Goal: Use online tool/utility: Utilize a website feature to perform a specific function

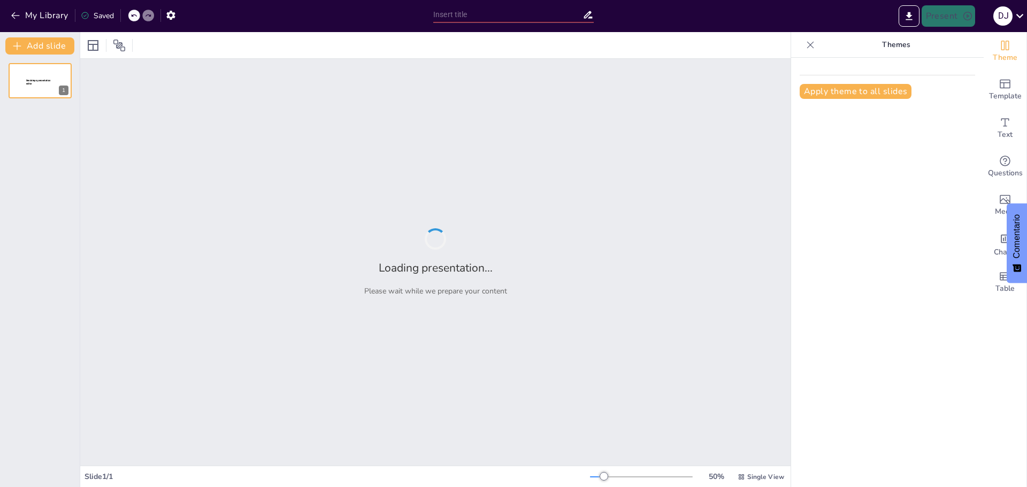
type input "El Sol: [GEOGRAPHIC_DATA] y Energía"
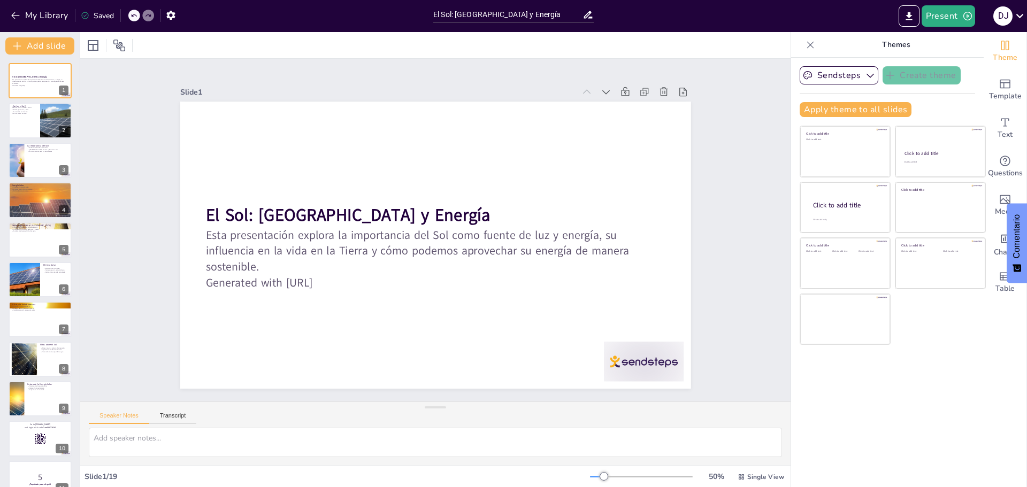
checkbox input "true"
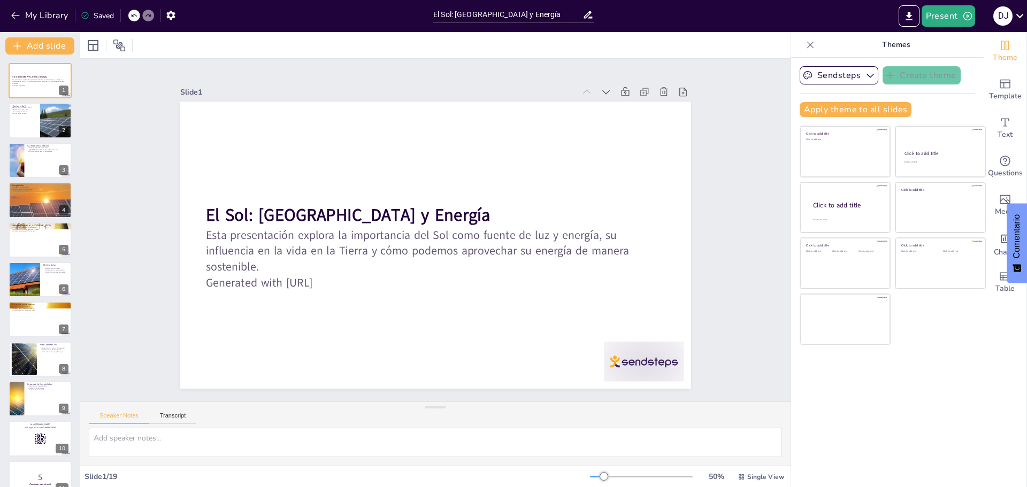
checkbox input "true"
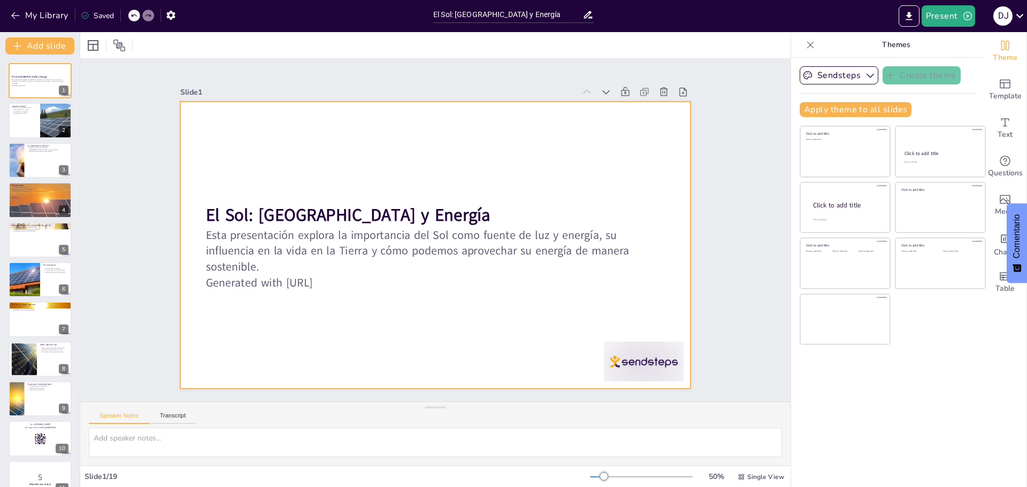
checkbox input "true"
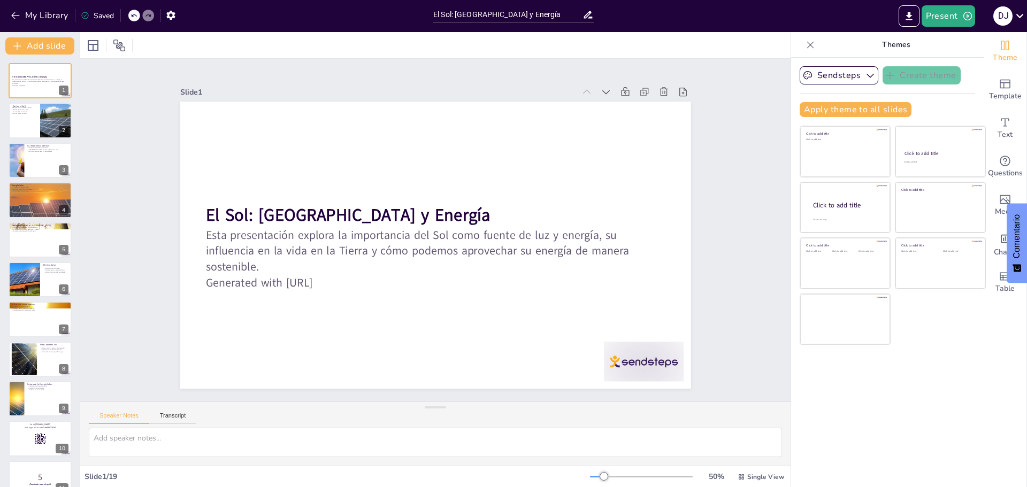
checkbox input "true"
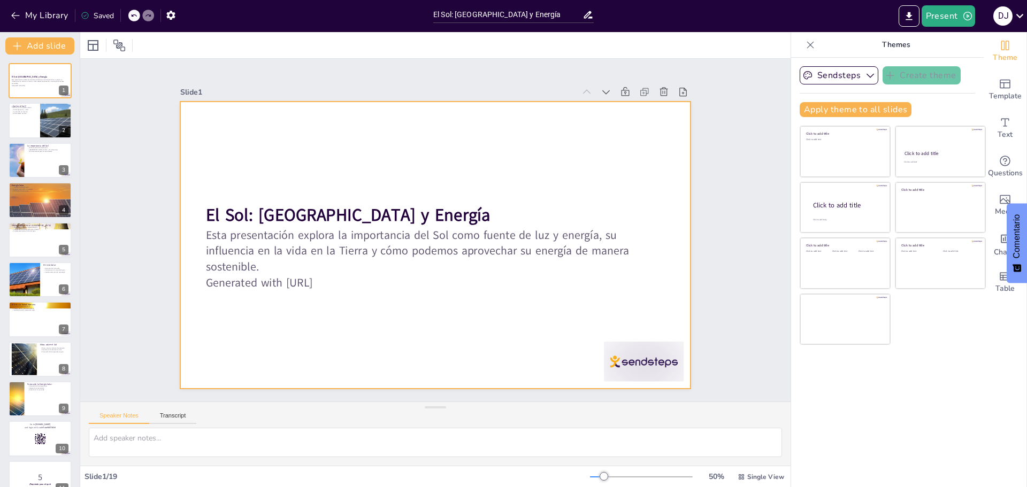
checkbox input "true"
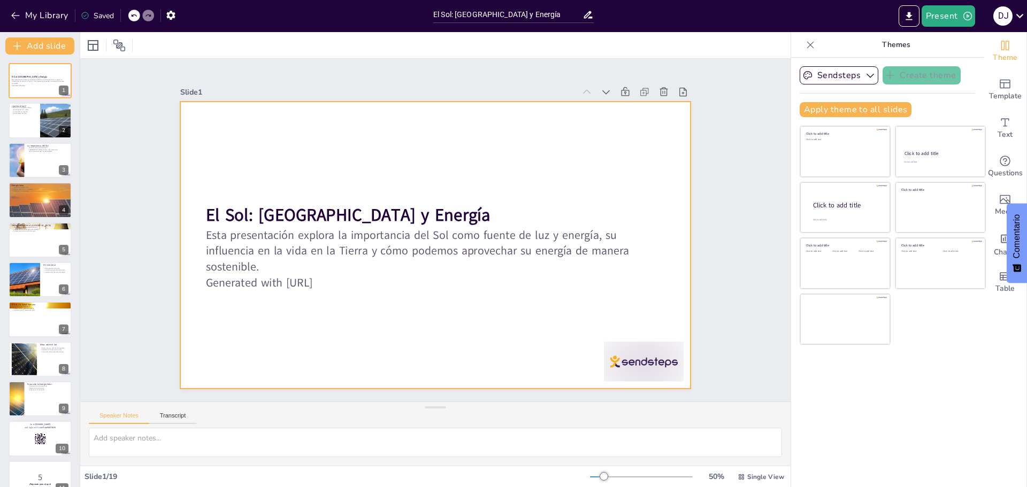
checkbox input "true"
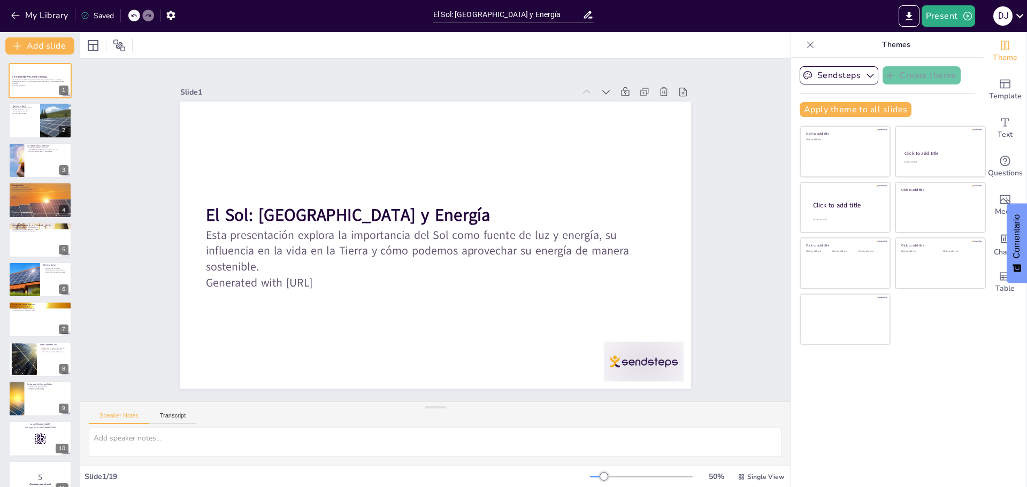
checkbox input "true"
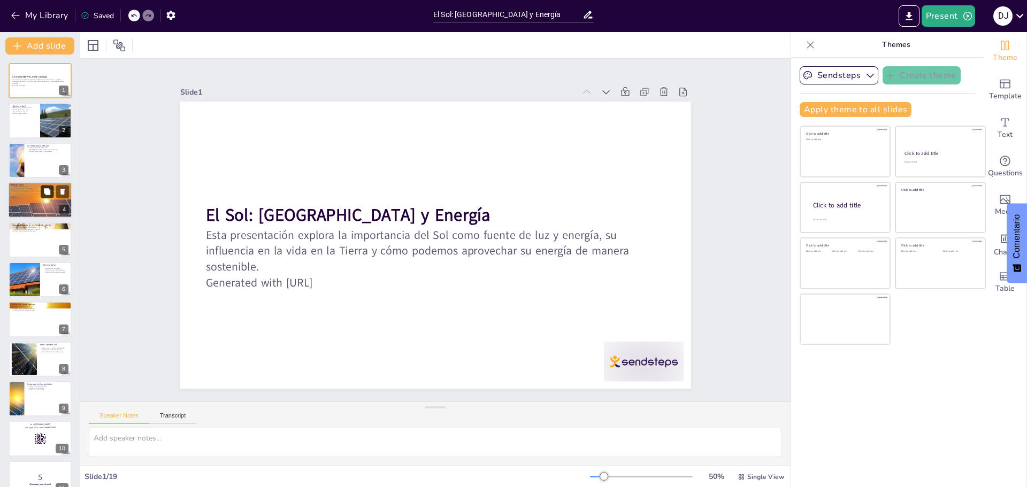
checkbox input "true"
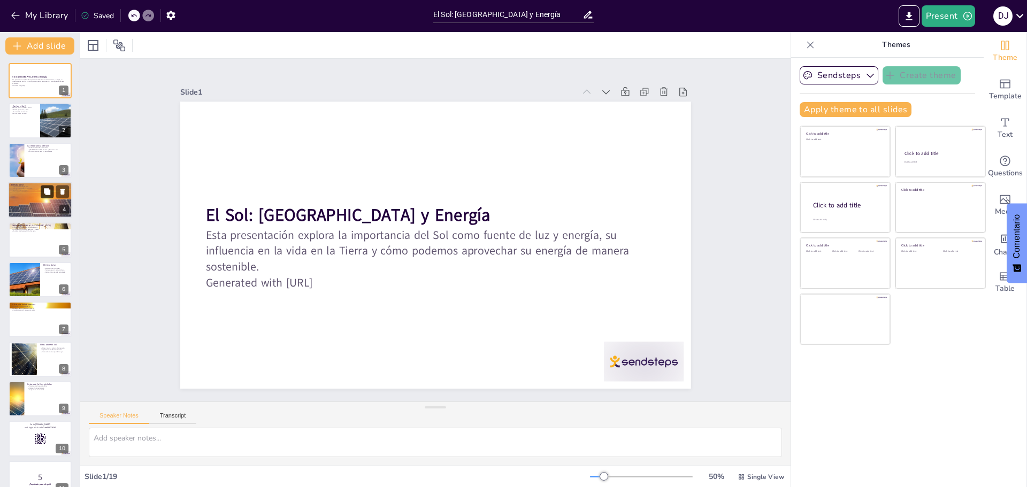
checkbox input "true"
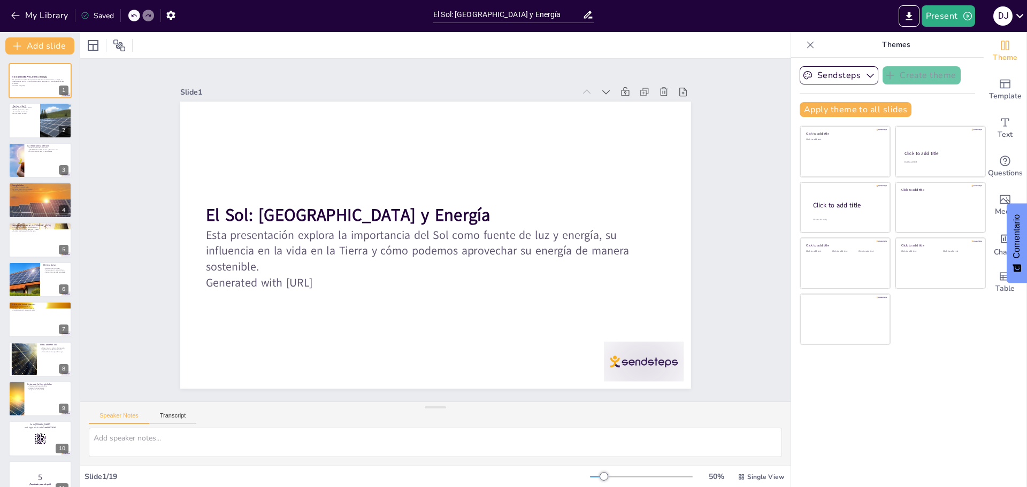
checkbox input "true"
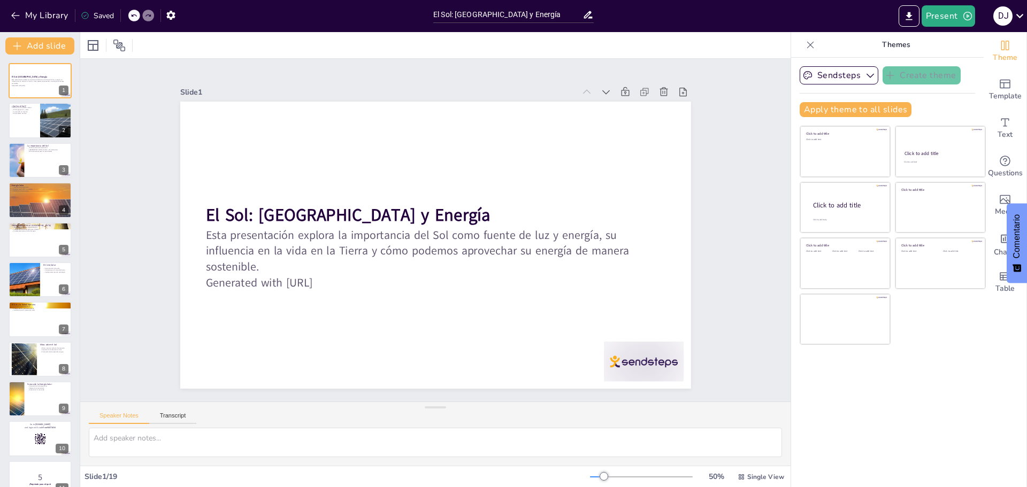
checkbox input "true"
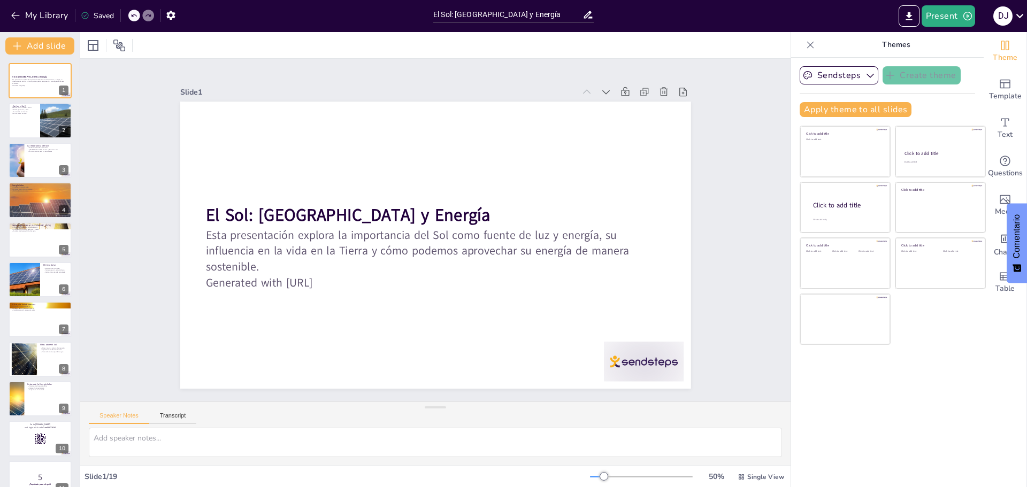
checkbox input "true"
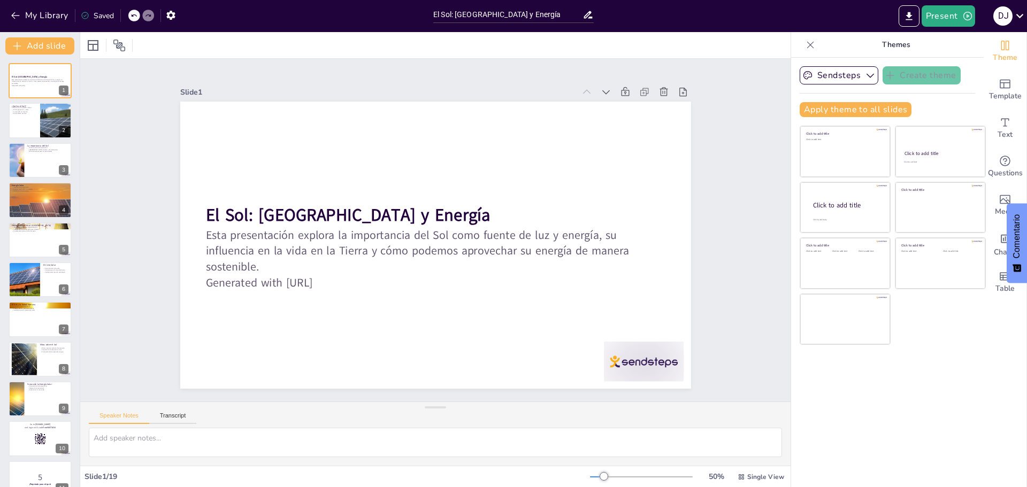
click at [779, 398] on div "Slide 1 El Sol: [GEOGRAPHIC_DATA] y Energía Esta presentación explora la import…" at bounding box center [435, 230] width 787 height 652
checkbox input "true"
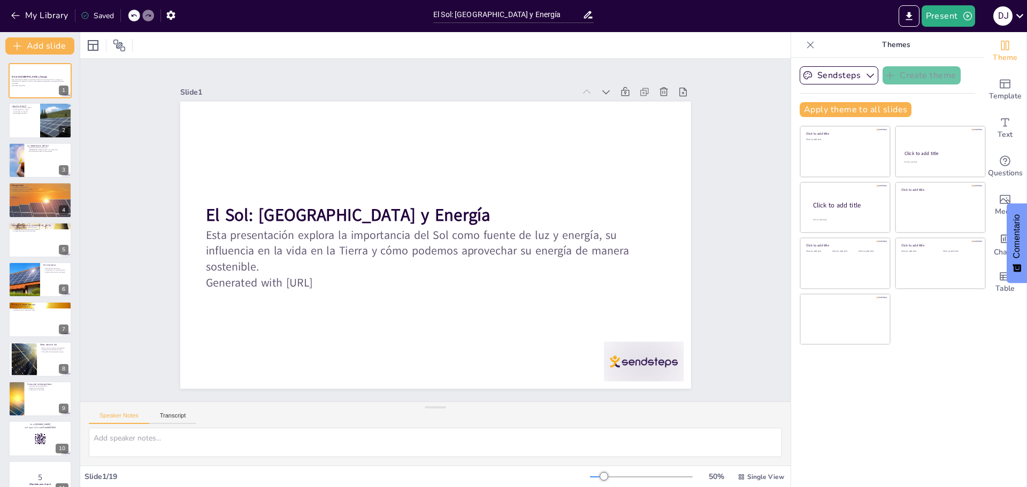
checkbox input "true"
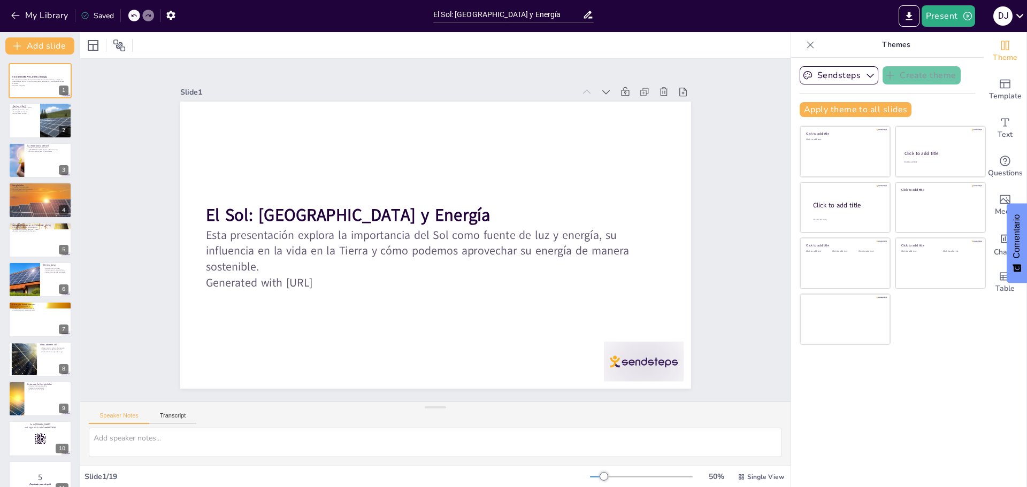
checkbox input "true"
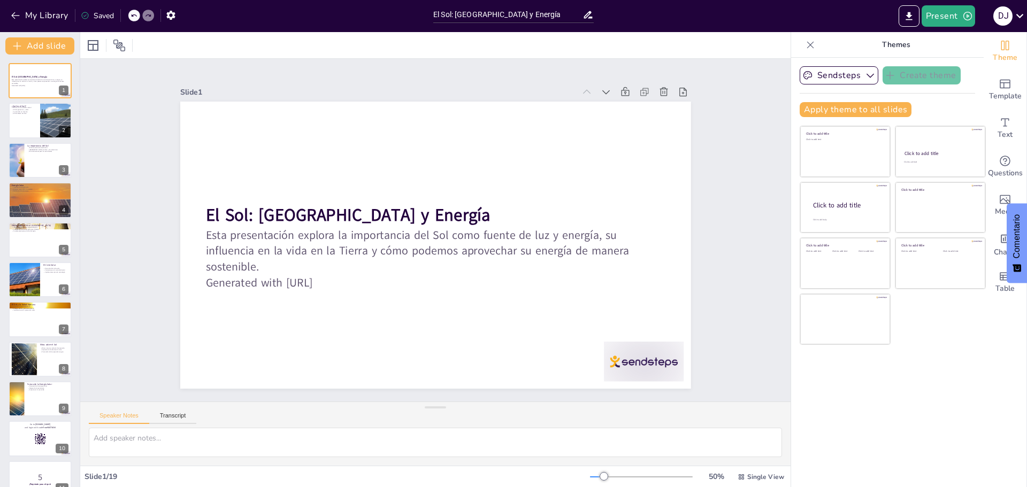
checkbox input "true"
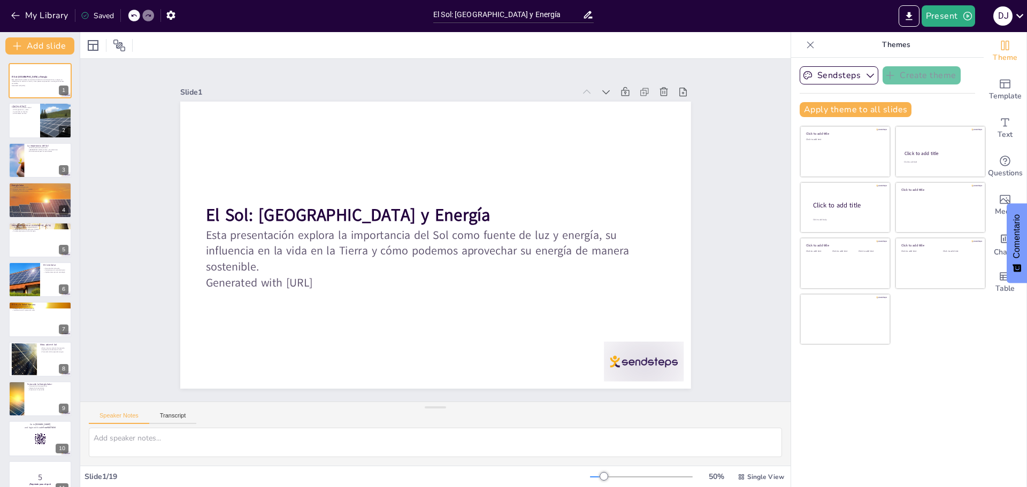
checkbox input "true"
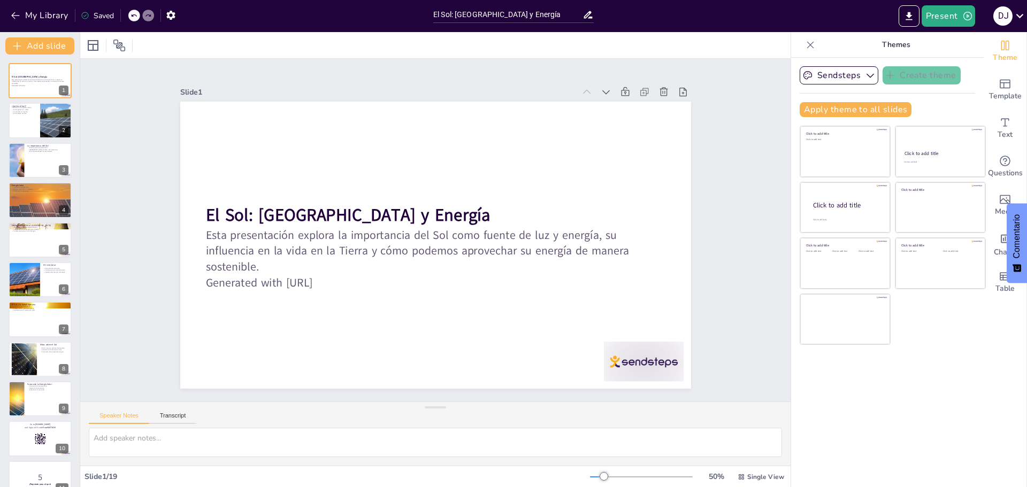
checkbox input "true"
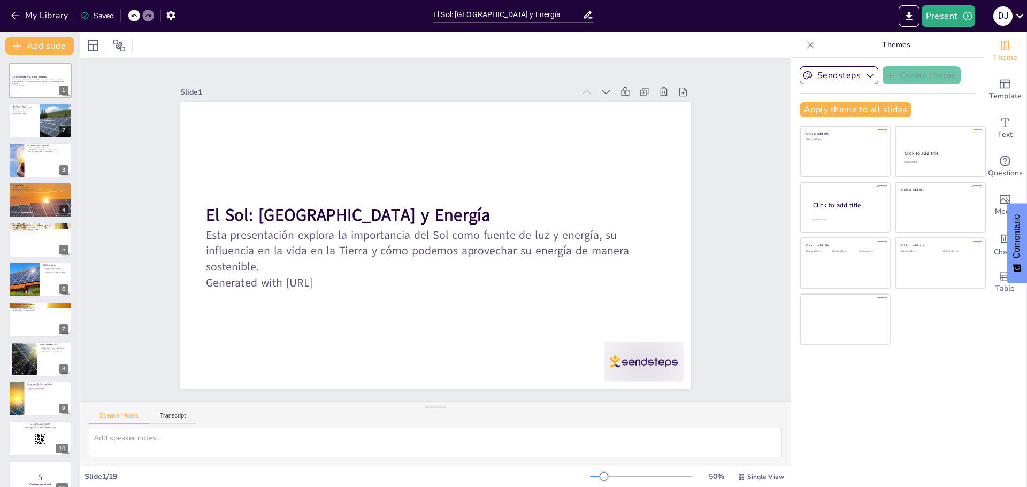
checkbox input "true"
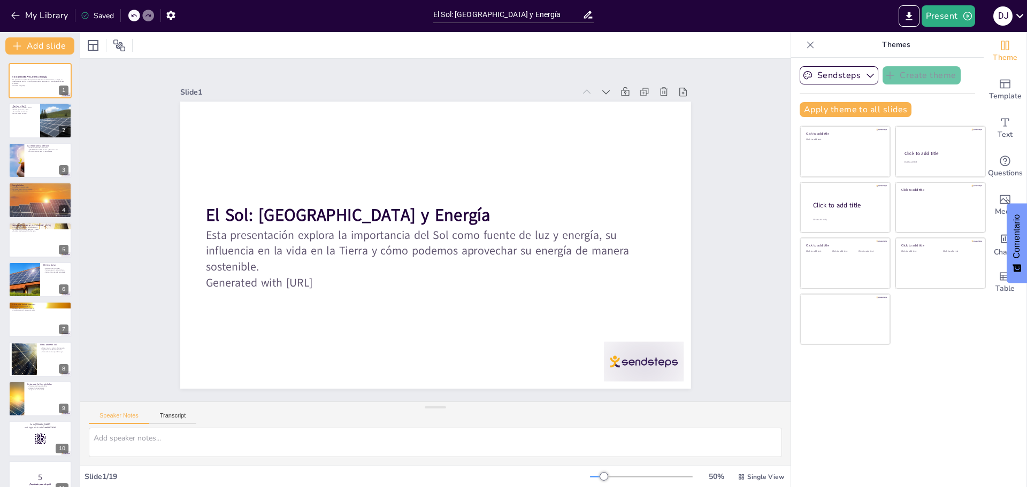
checkbox input "true"
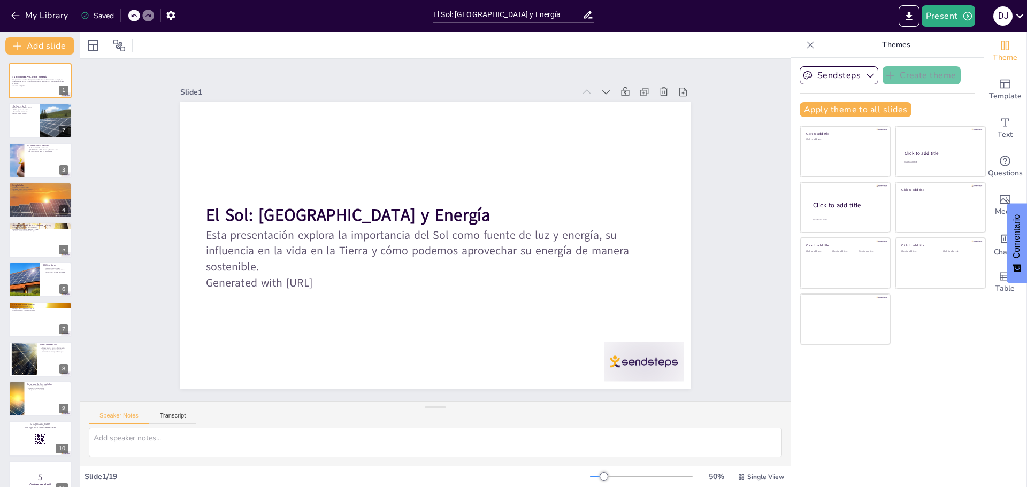
checkbox input "true"
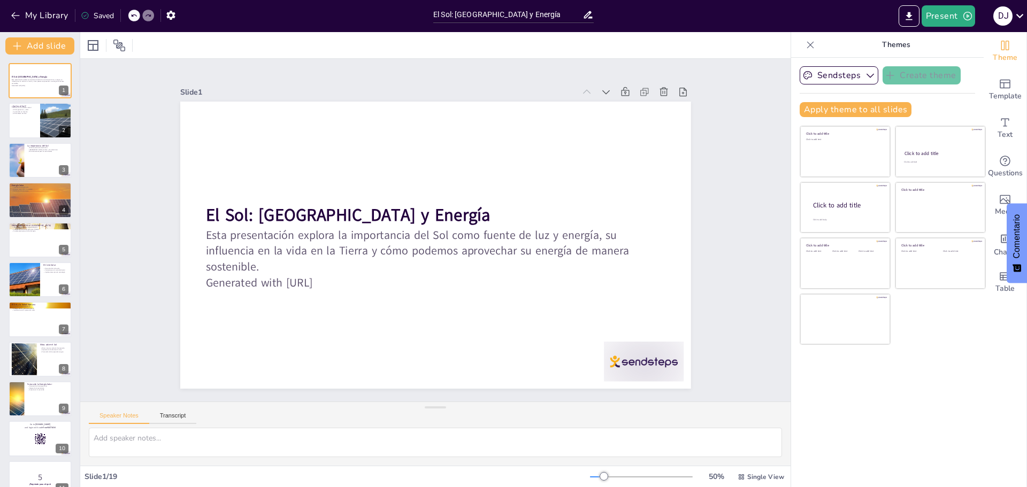
checkbox input "true"
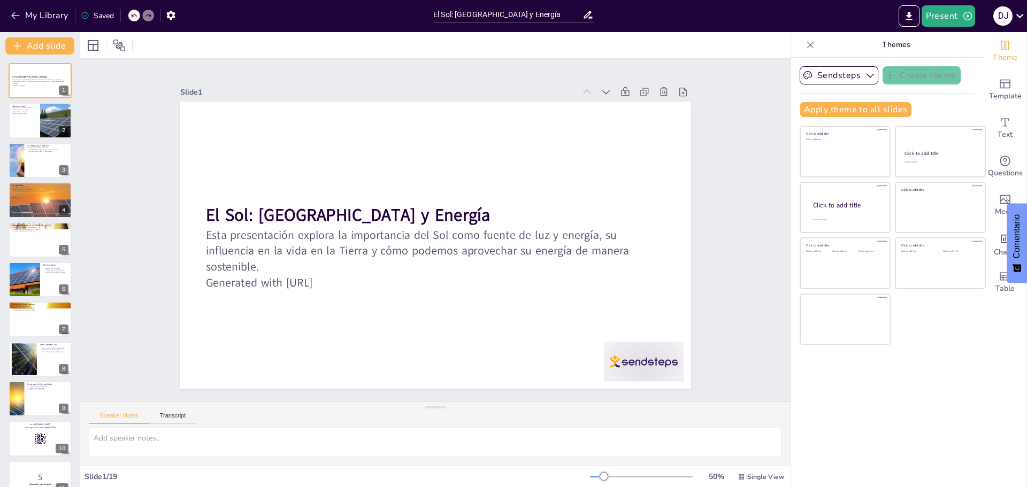
checkbox input "true"
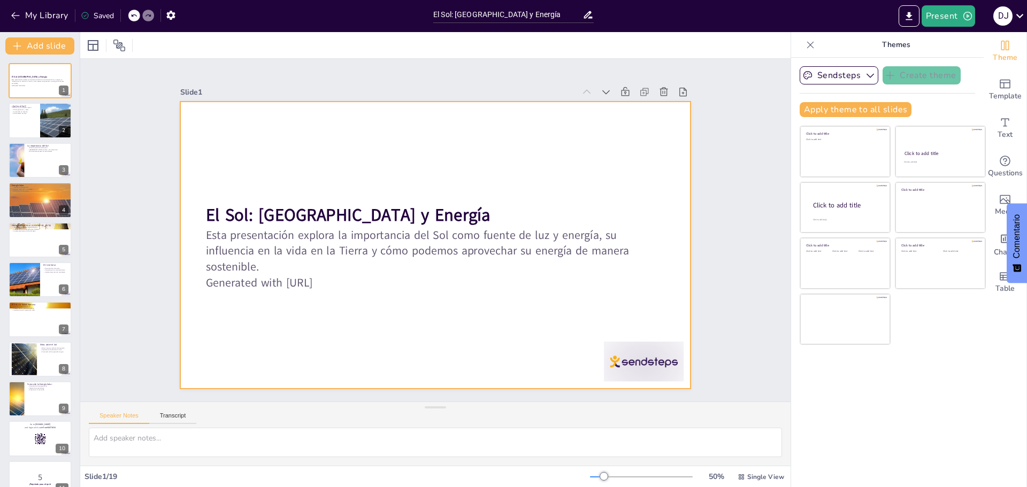
checkbox input "true"
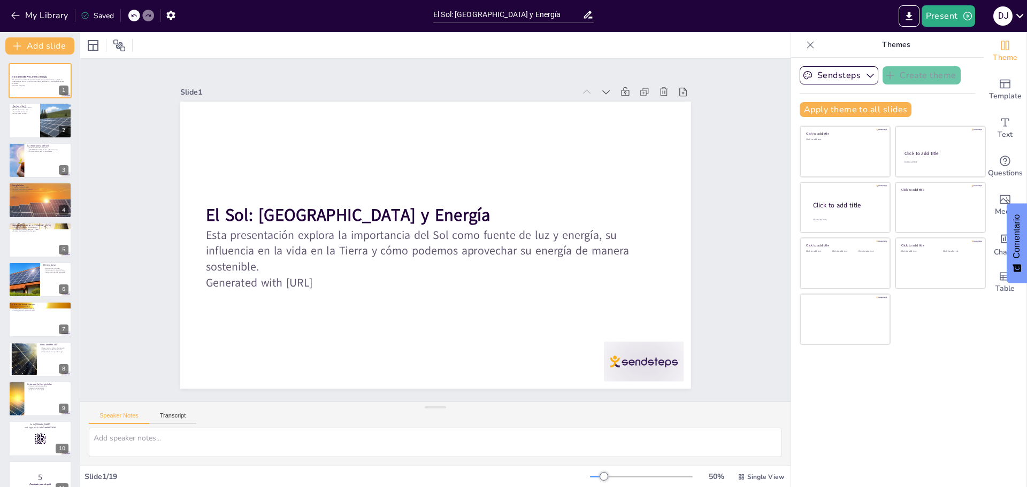
checkbox input "true"
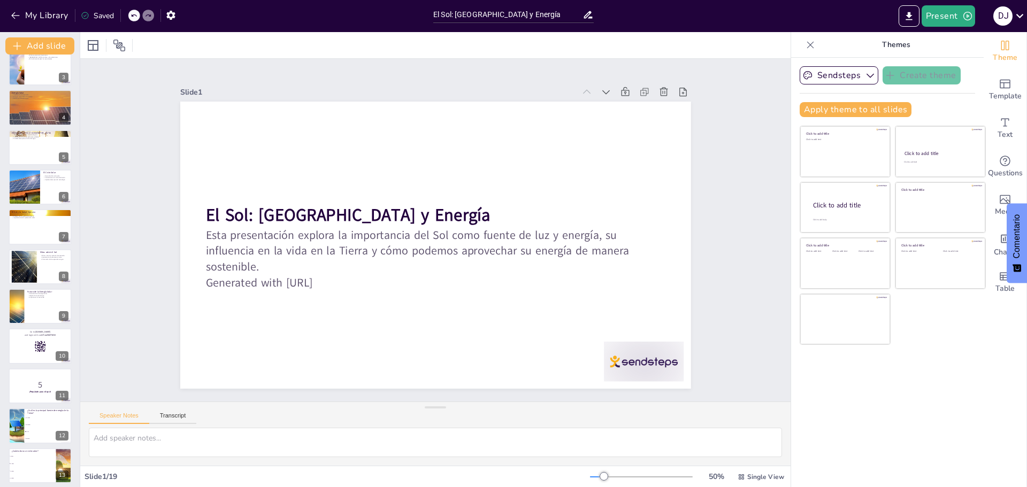
scroll to position [267, 0]
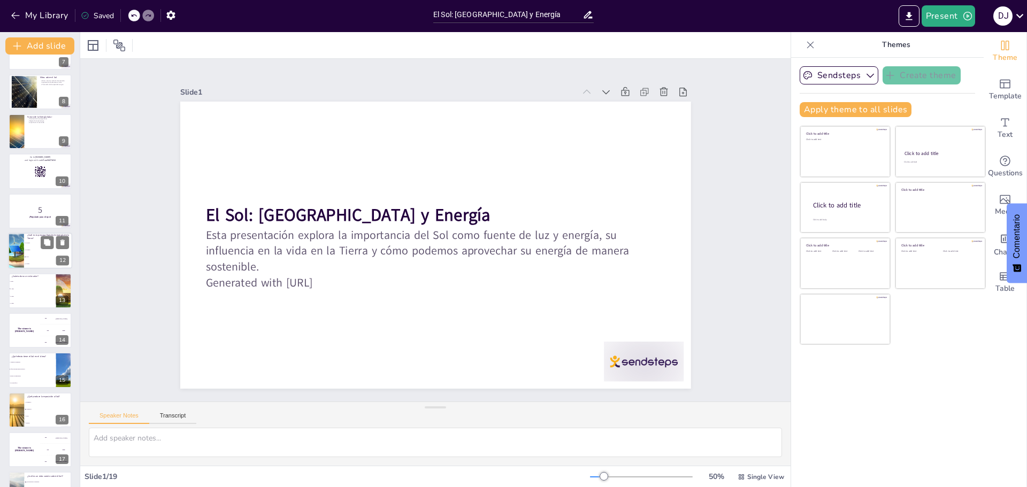
checkbox input "true"
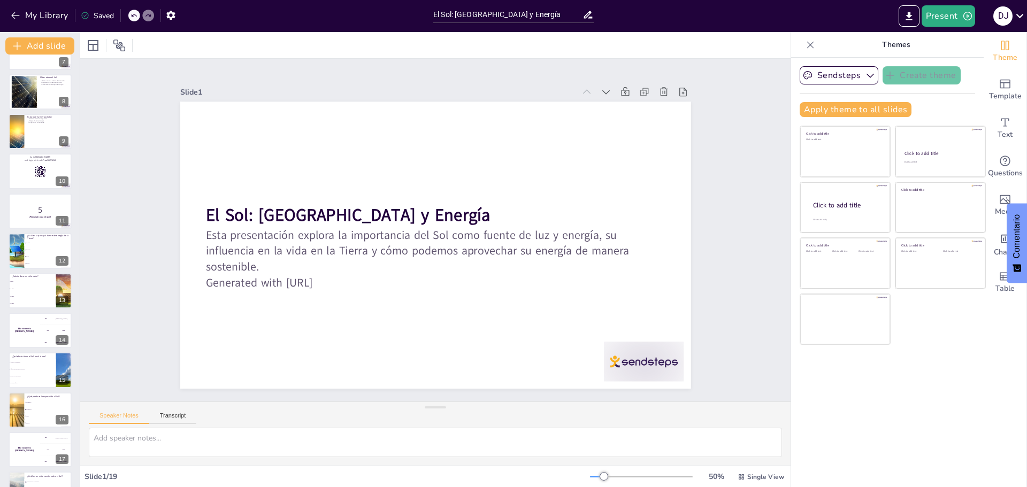
checkbox input "true"
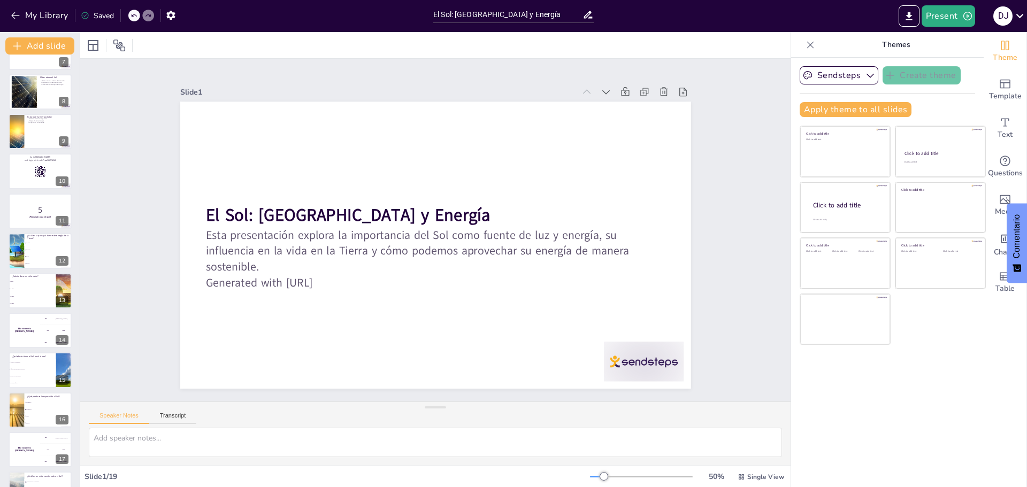
checkbox input "true"
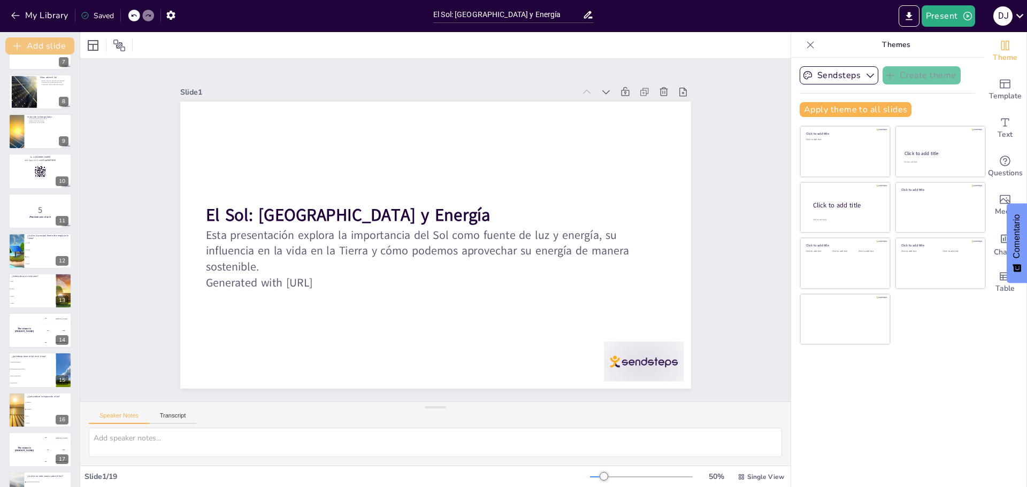
checkbox input "true"
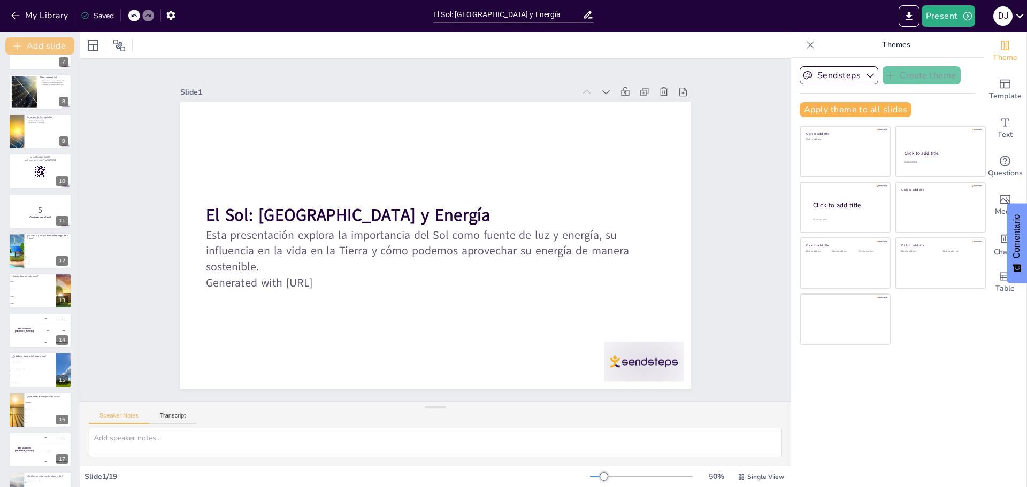
checkbox input "true"
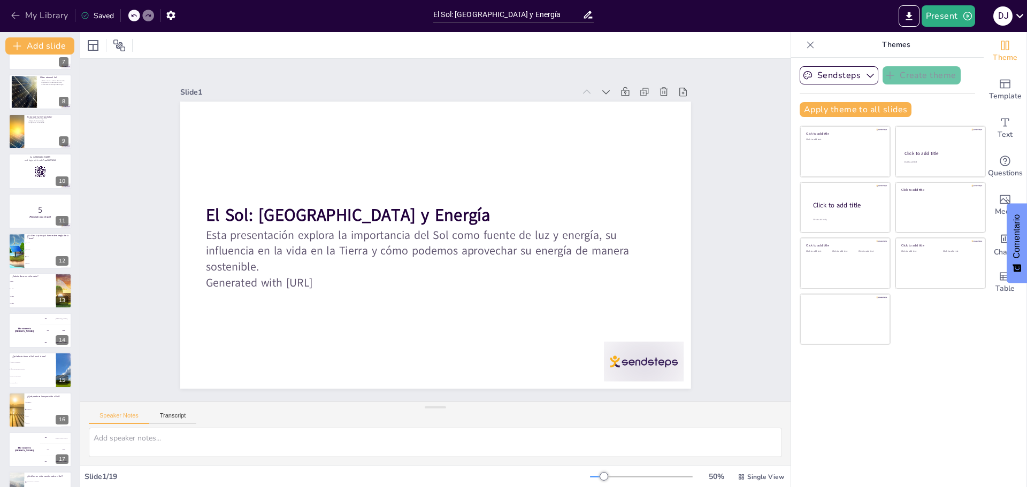
click at [54, 14] on button "My Library" at bounding box center [40, 15] width 65 height 17
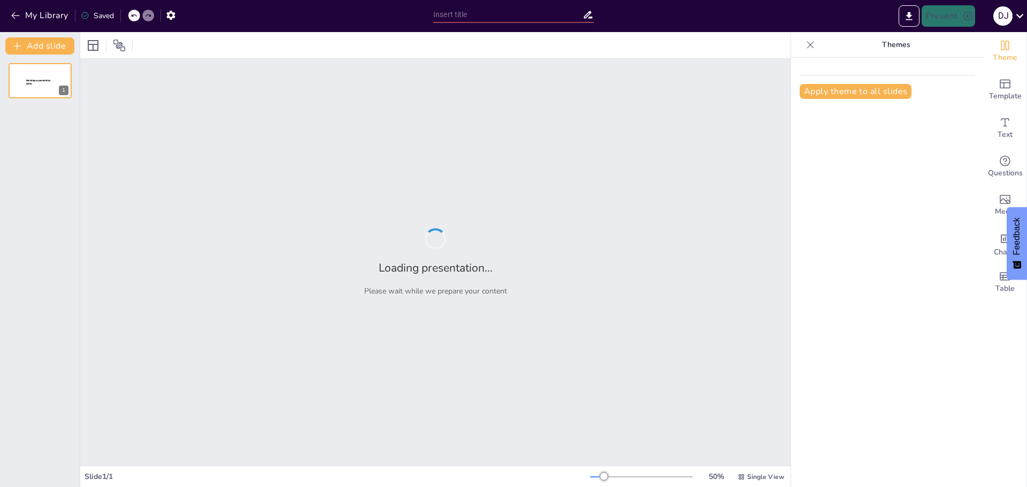
type input "Innovaciones en Métodos de Enseñanza y Aprendizaje"
